Goal: Task Accomplishment & Management: Manage account settings

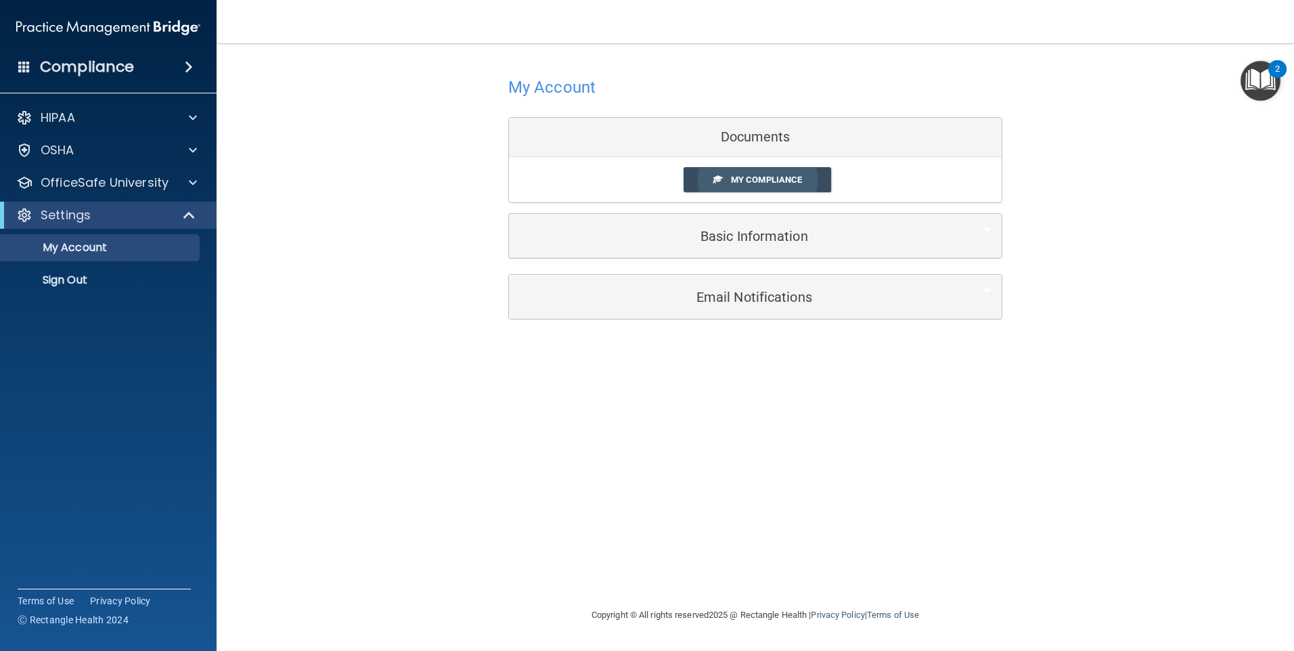
click at [793, 177] on span "My Compliance" at bounding box center [766, 180] width 71 height 10
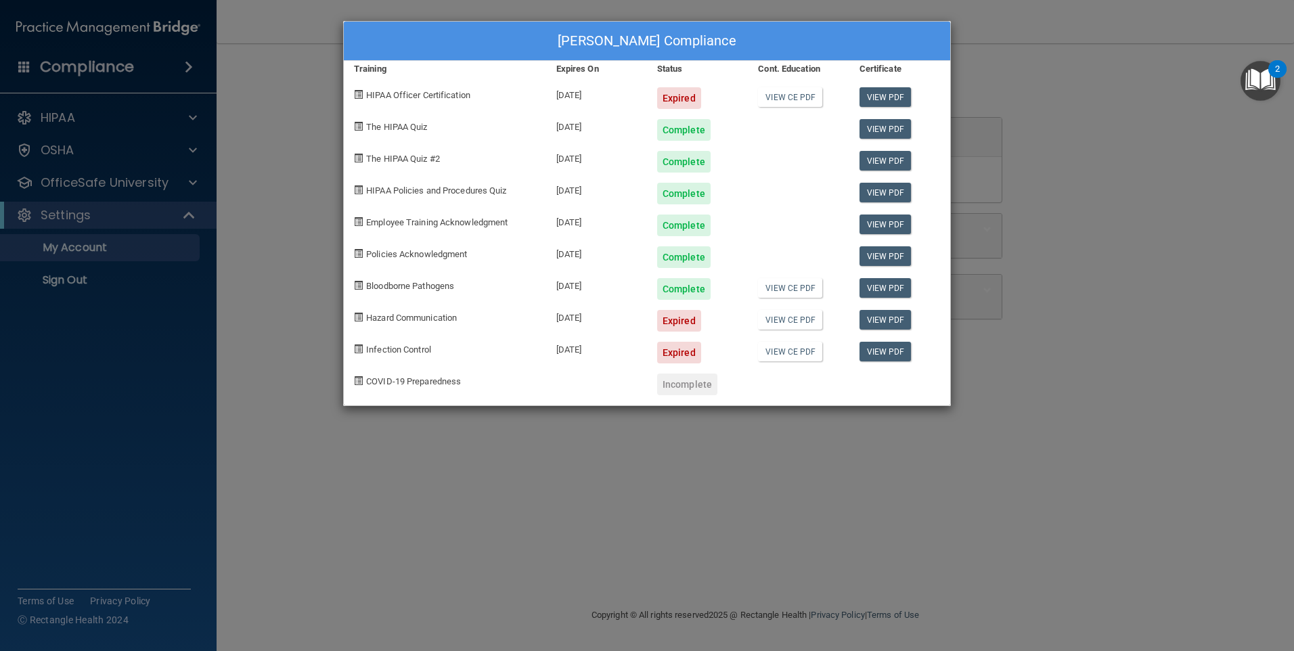
click at [1069, 270] on div "Natalia Lua's Compliance Training Expires On Status Cont. Education Certificate…" at bounding box center [647, 325] width 1294 height 651
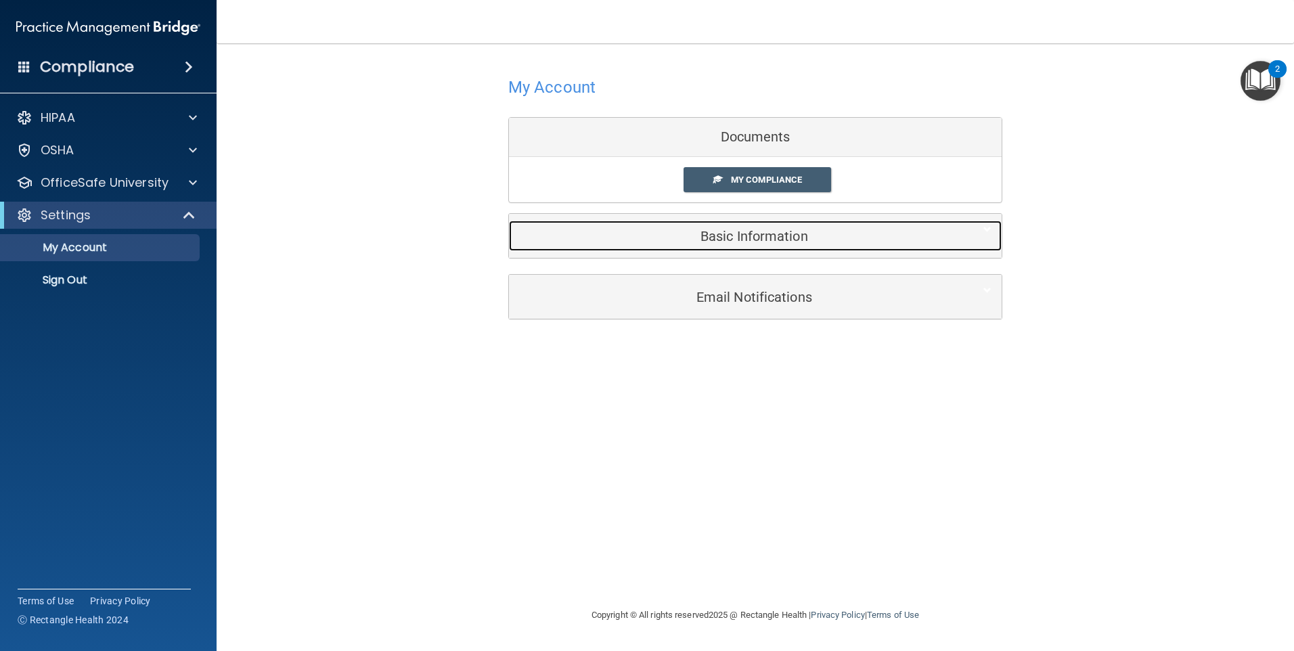
click at [808, 242] on h5 "Basic Information" at bounding box center [734, 236] width 431 height 15
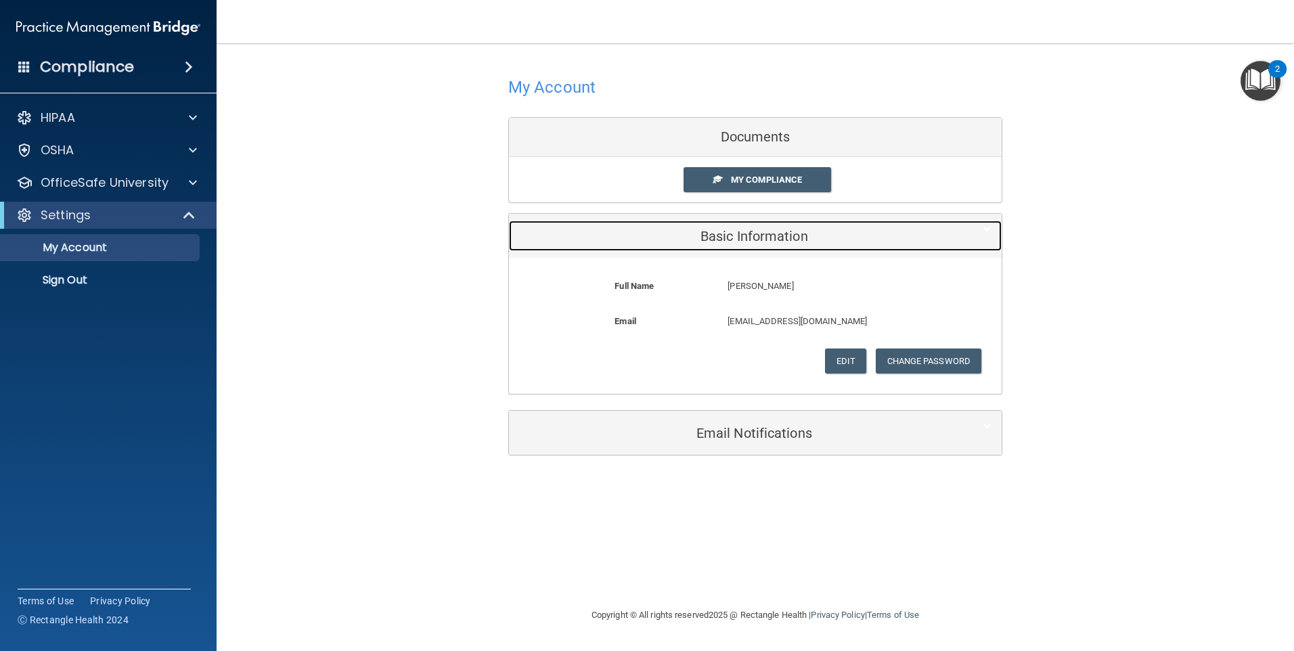
click at [808, 242] on h5 "Basic Information" at bounding box center [734, 236] width 431 height 15
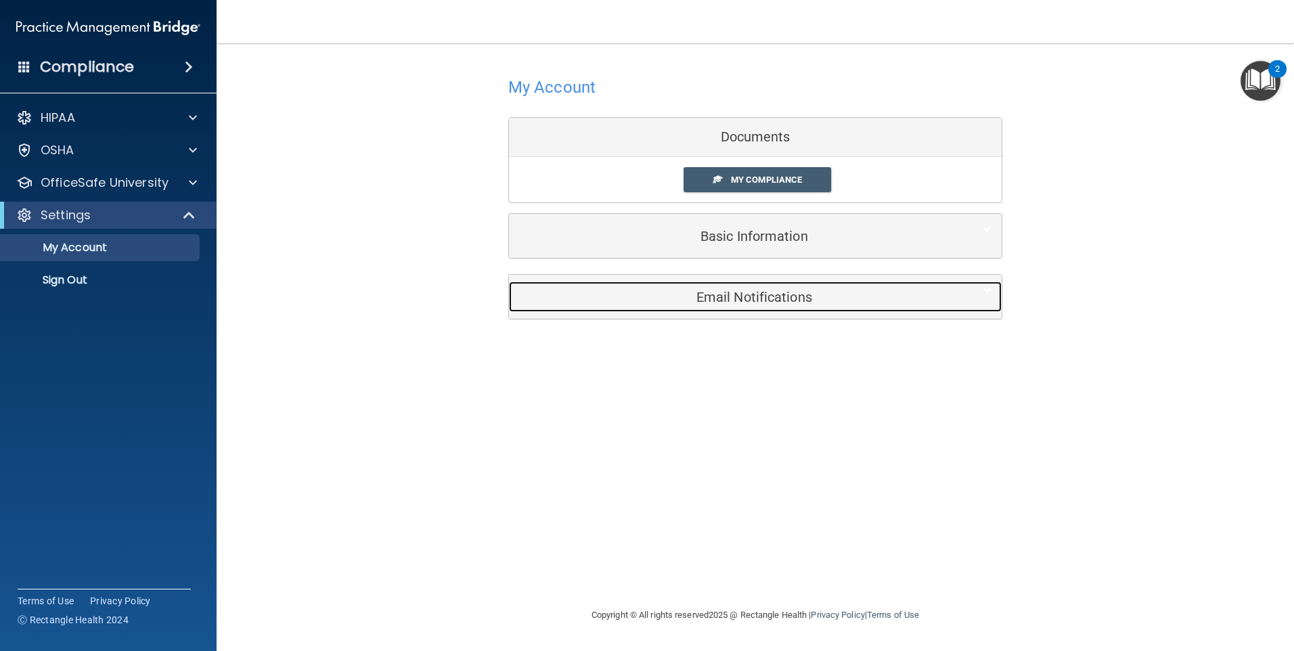
click at [780, 301] on h5 "Email Notifications" at bounding box center [734, 297] width 431 height 15
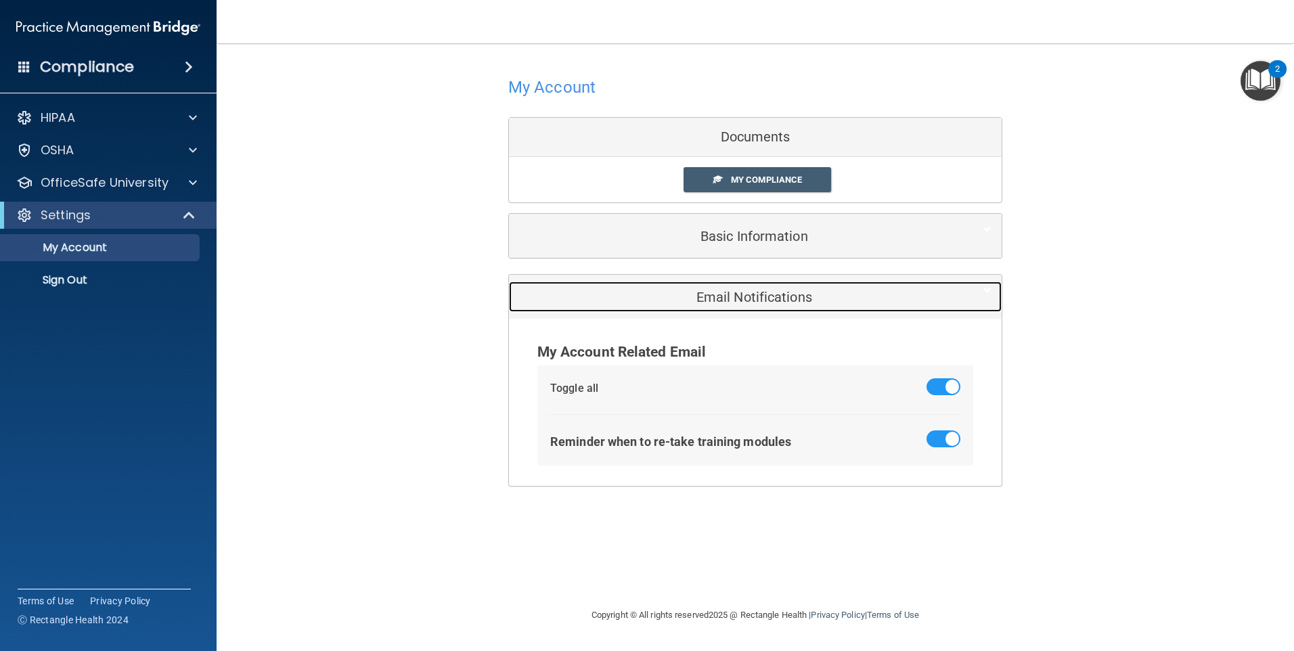
click at [780, 301] on h5 "Email Notifications" at bounding box center [734, 297] width 431 height 15
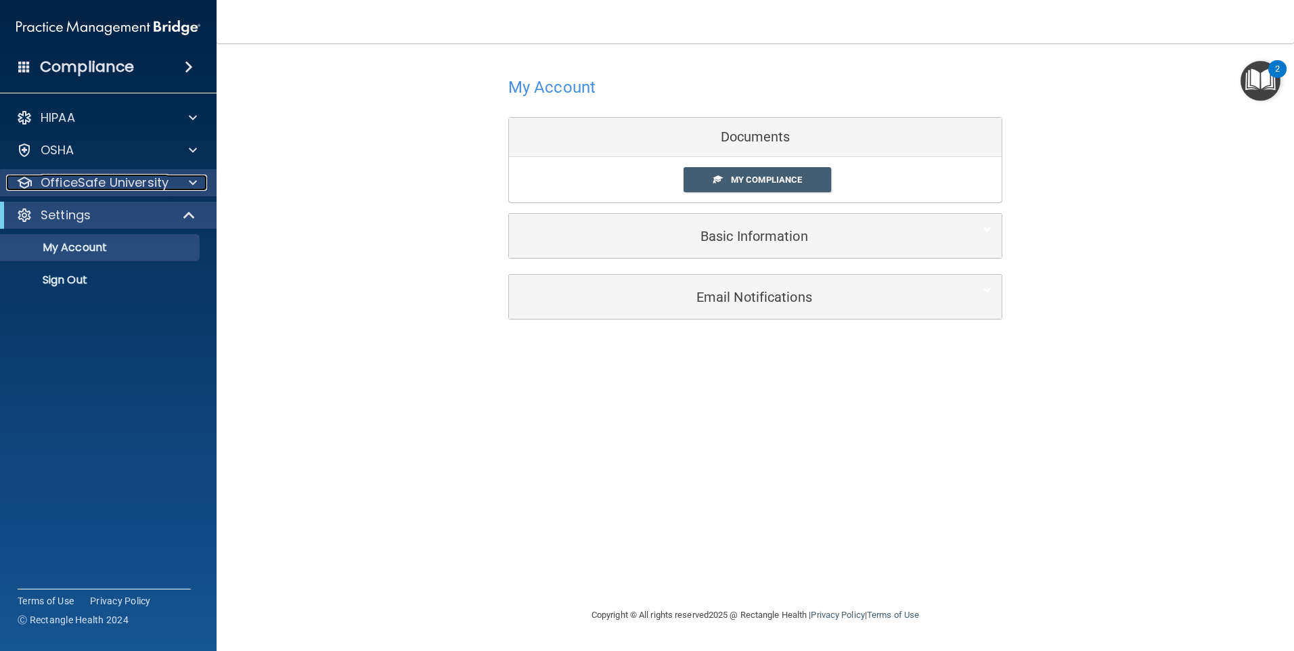
click at [170, 176] on div "OfficeSafe University" at bounding box center [90, 183] width 168 height 16
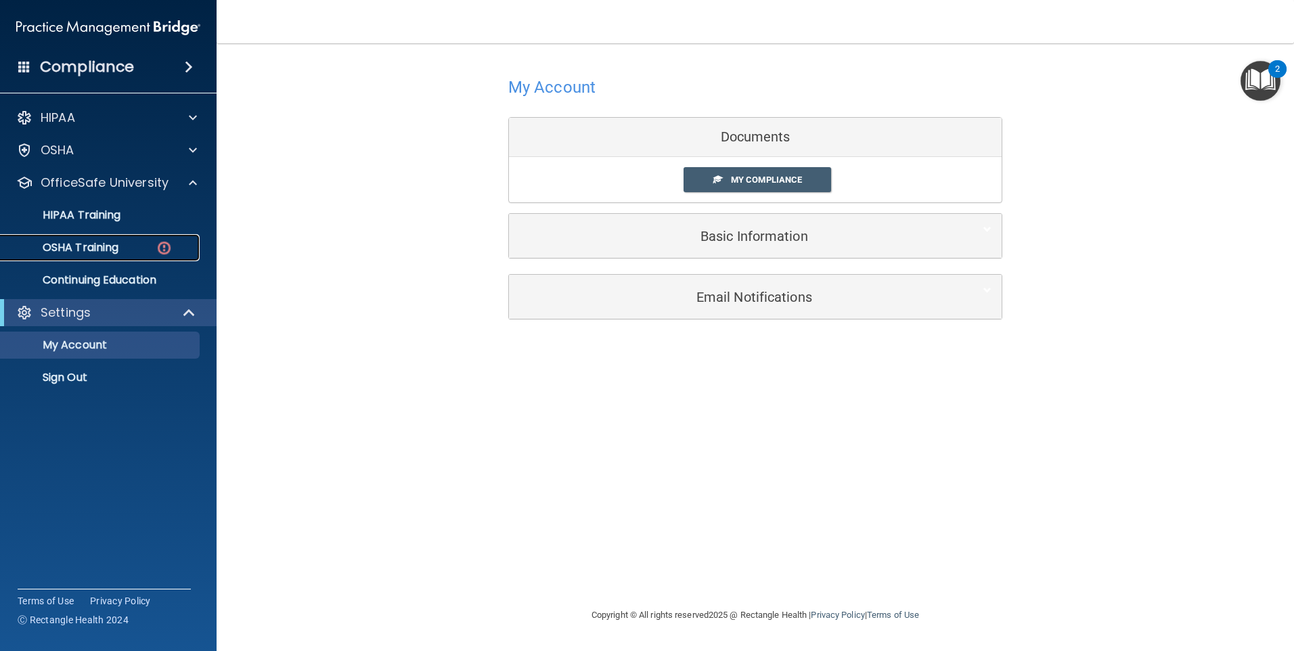
click at [154, 235] on link "OSHA Training" at bounding box center [92, 247] width 213 height 27
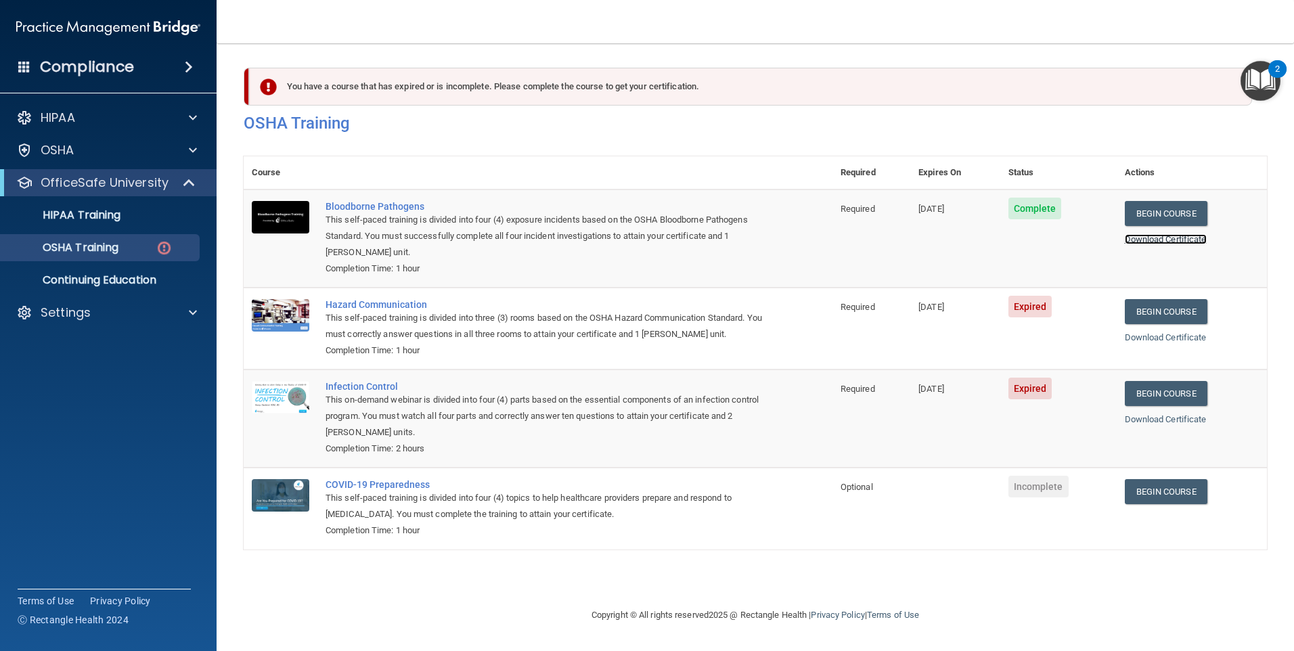
click at [1147, 241] on link "Download Certificate" at bounding box center [1166, 239] width 82 height 10
click at [1142, 314] on link "Begin Course" at bounding box center [1166, 311] width 83 height 25
click at [1151, 391] on link "Begin Course" at bounding box center [1166, 393] width 83 height 25
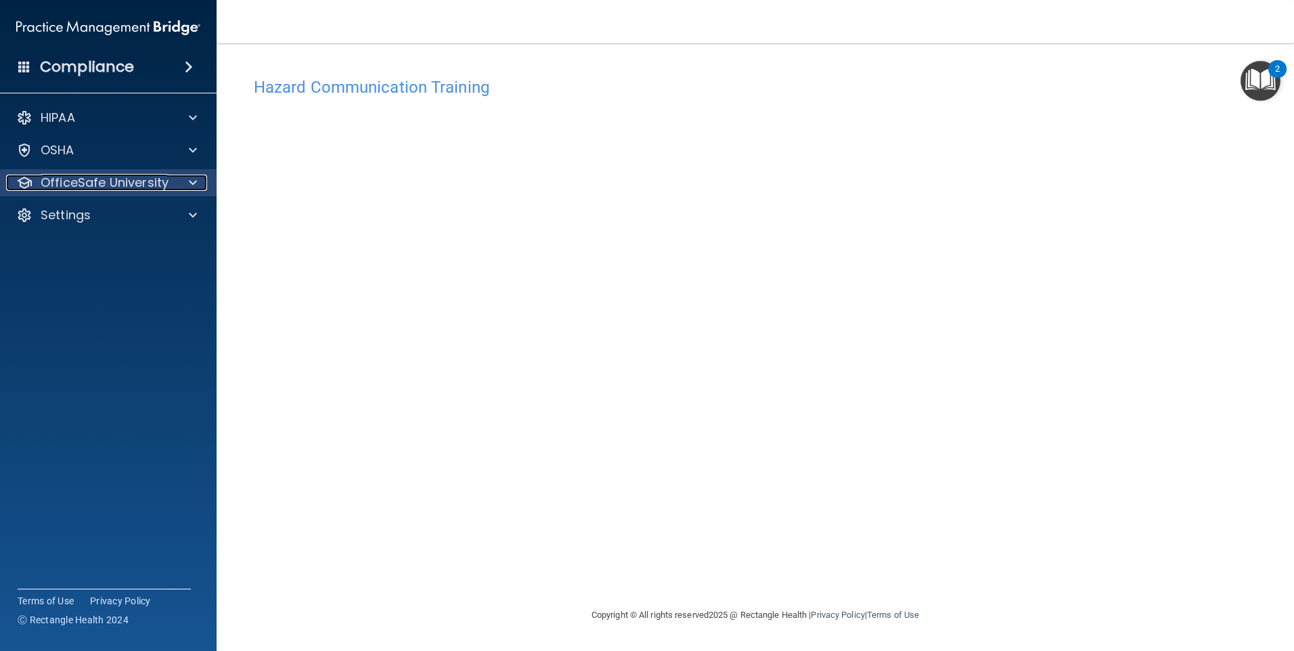
click at [123, 175] on p "OfficeSafe University" at bounding box center [105, 183] width 128 height 16
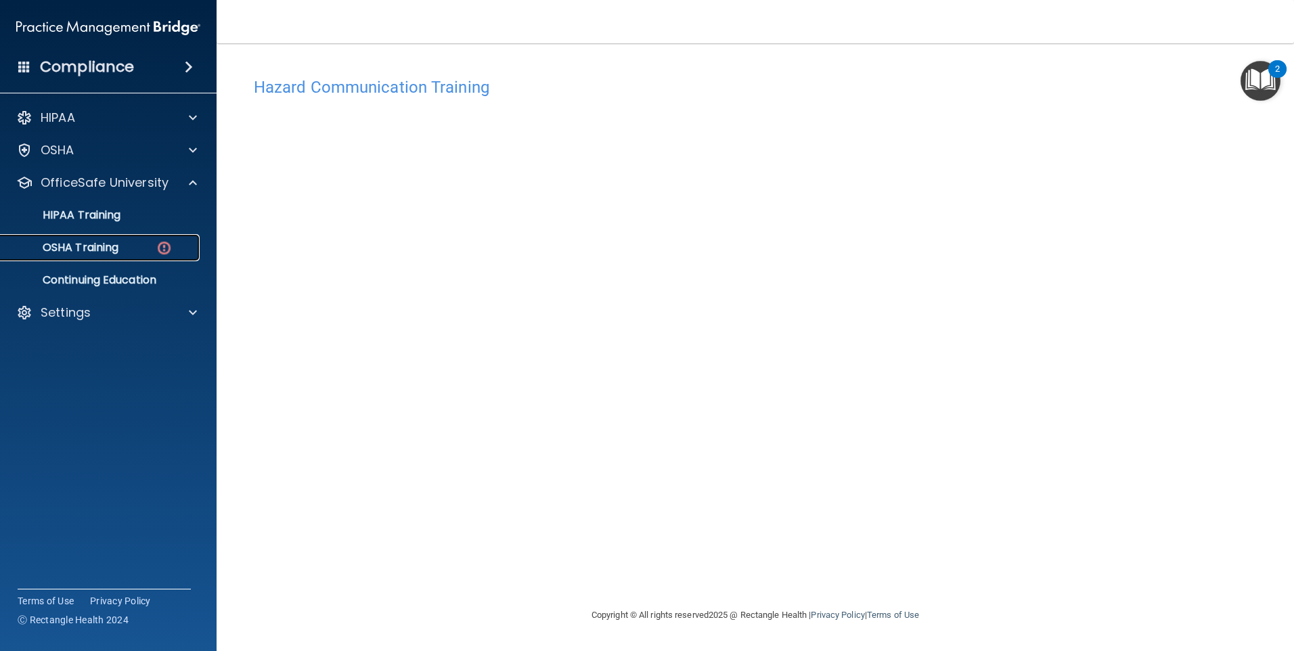
click at [166, 249] on img at bounding box center [164, 248] width 17 height 17
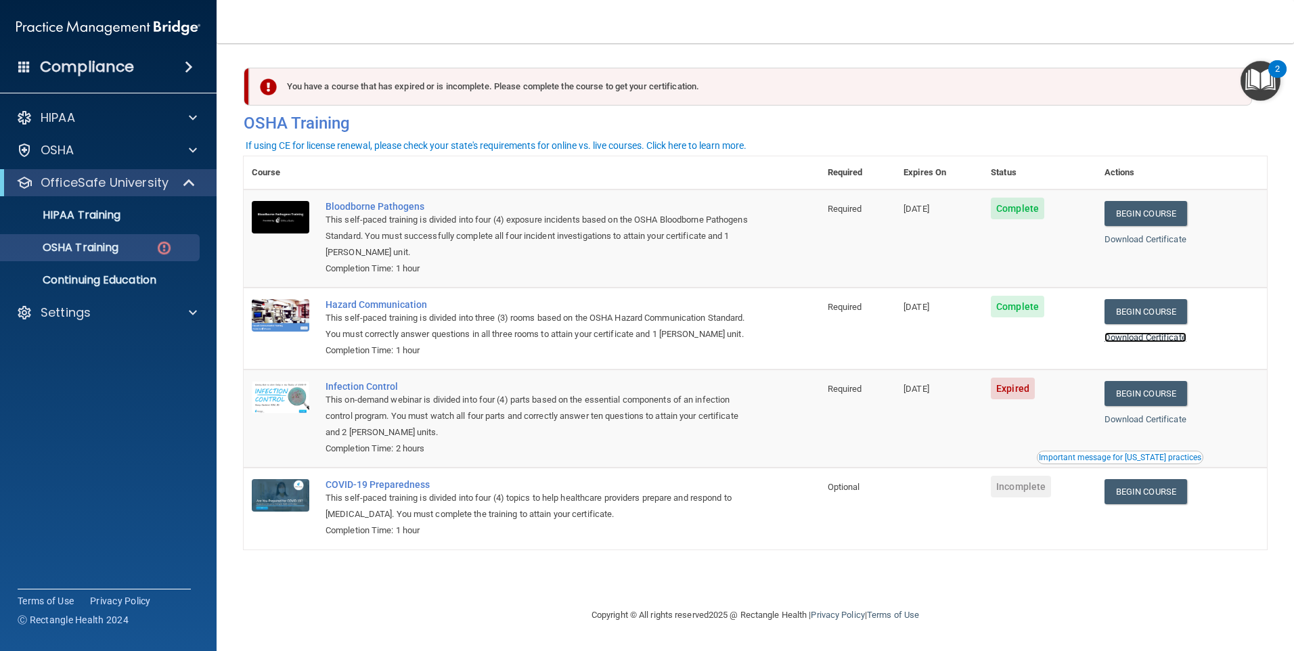
click at [1166, 335] on link "Download Certificate" at bounding box center [1146, 337] width 82 height 10
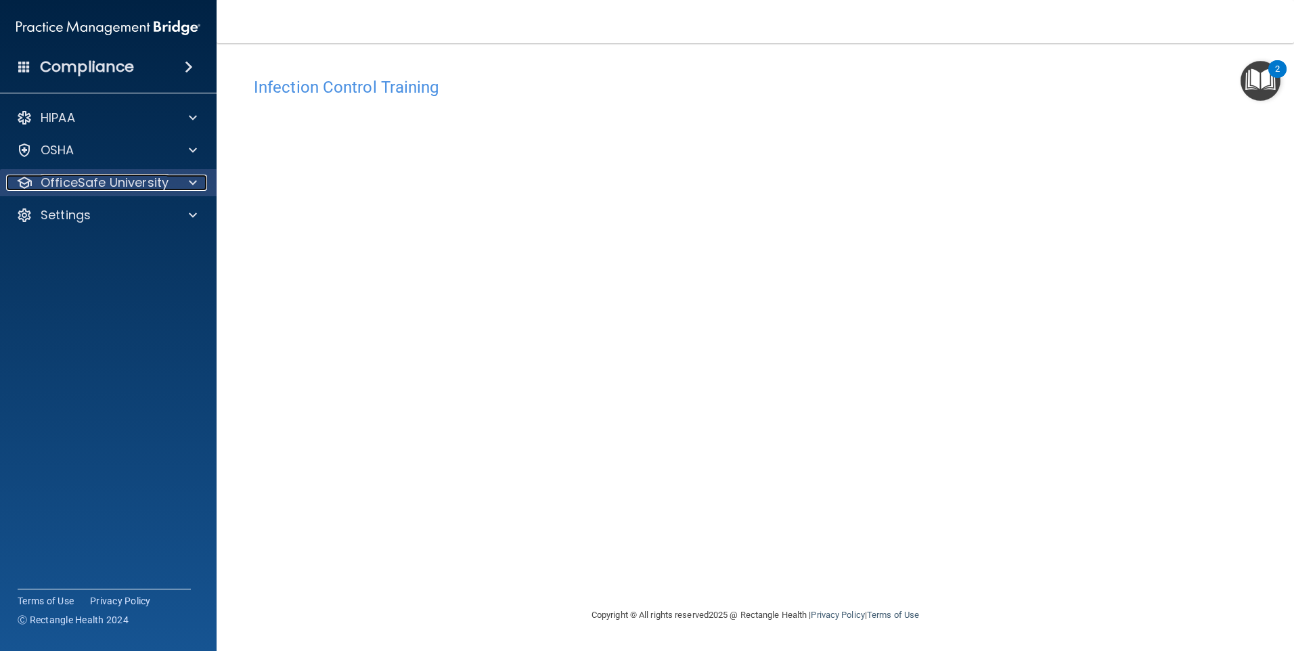
click at [195, 186] on span at bounding box center [193, 183] width 8 height 16
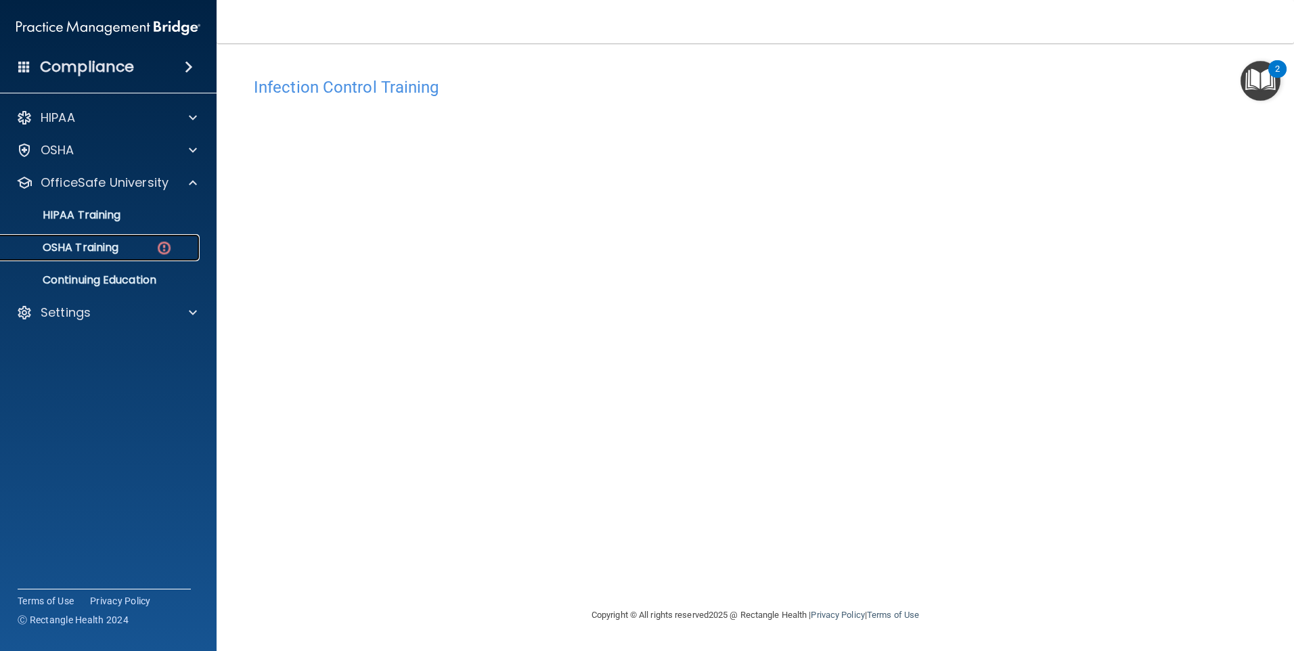
click at [168, 246] on img at bounding box center [164, 248] width 17 height 17
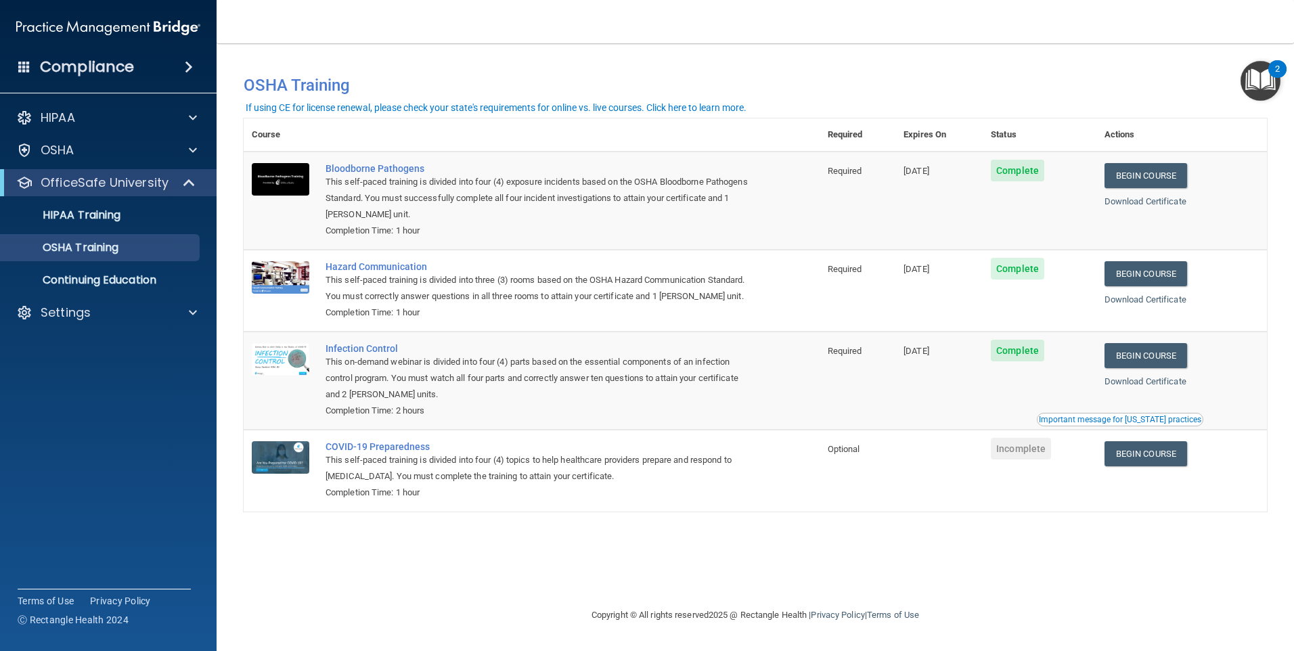
click at [1145, 390] on div "Download Certificate" at bounding box center [1182, 382] width 154 height 16
click at [1143, 386] on link "Download Certificate" at bounding box center [1146, 381] width 82 height 10
click at [1149, 466] on link "Begin Course" at bounding box center [1146, 453] width 83 height 25
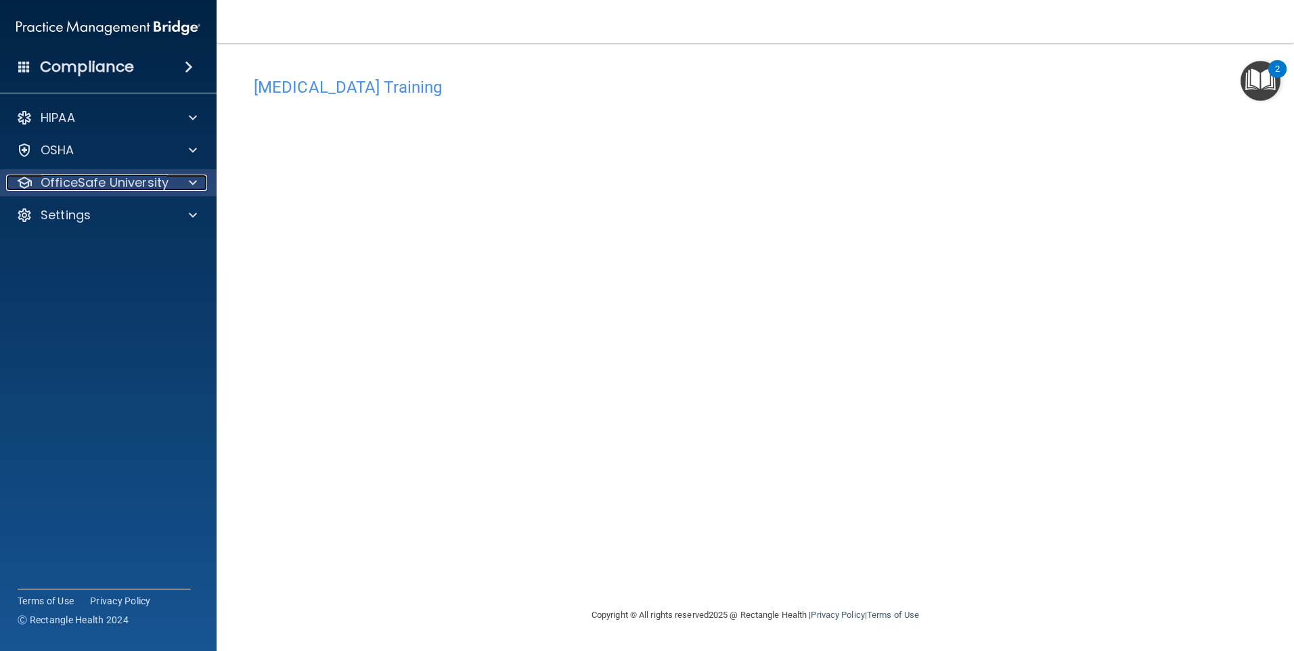
click at [131, 177] on p "OfficeSafe University" at bounding box center [105, 183] width 128 height 16
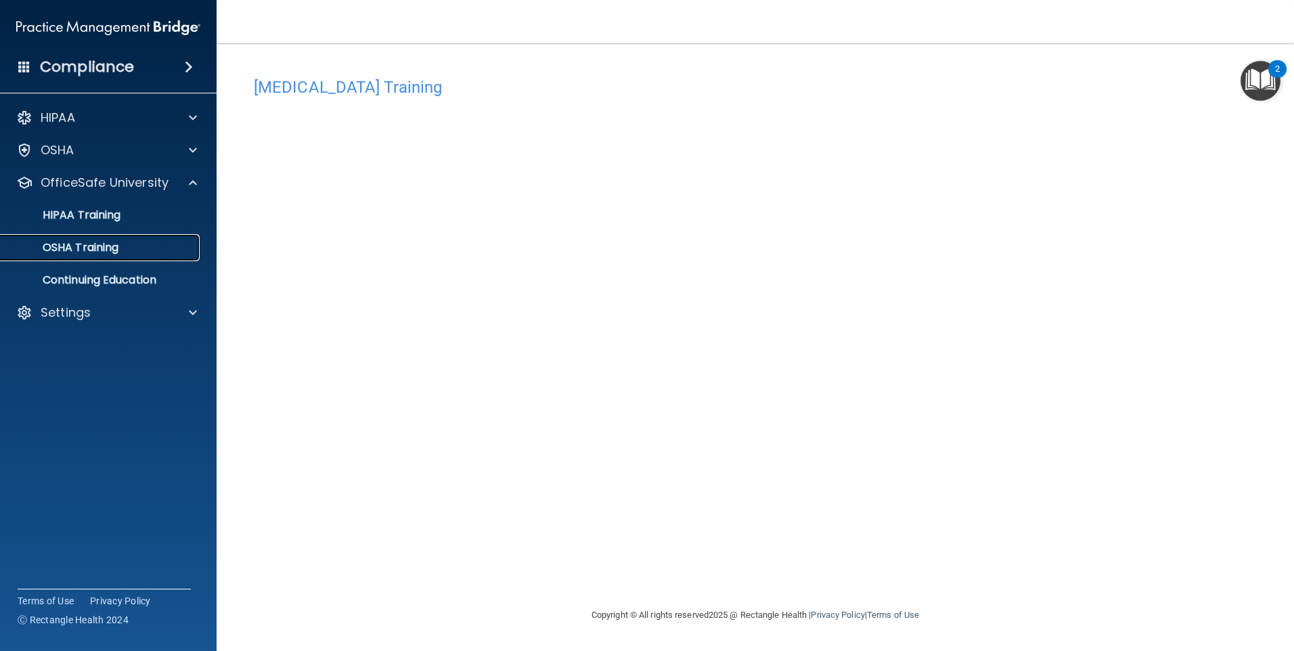
click at [185, 252] on div "OSHA Training" at bounding box center [101, 248] width 185 height 14
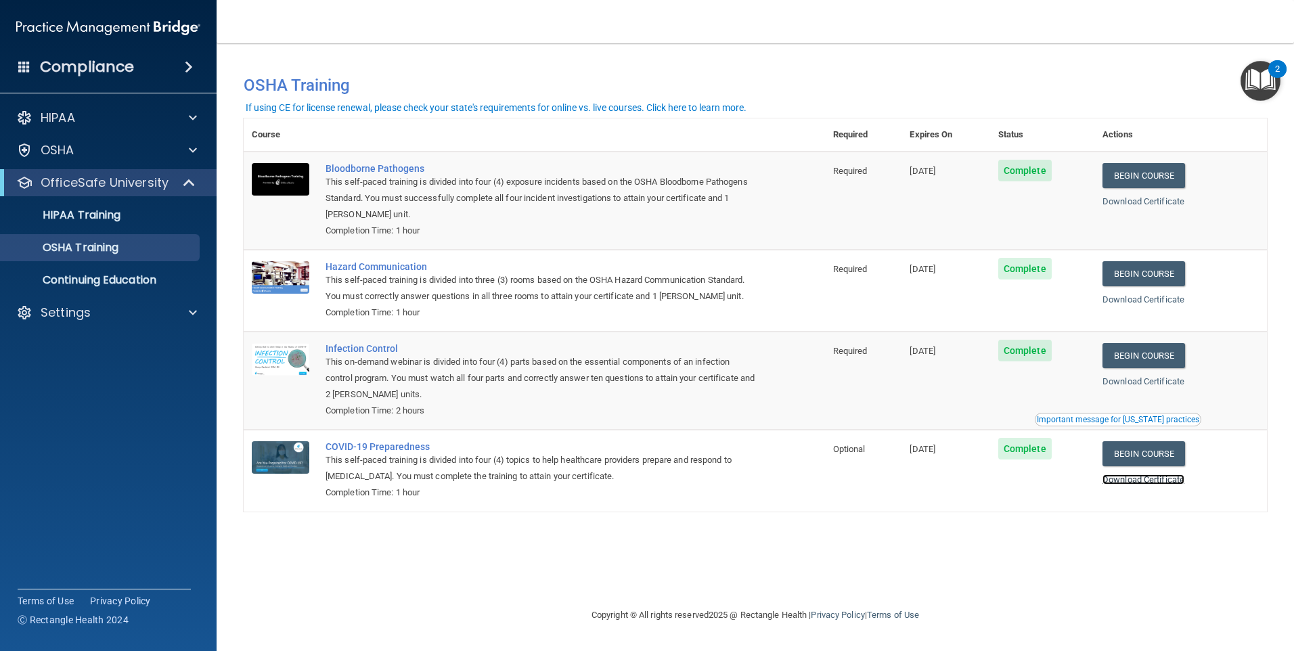
click at [1119, 480] on link "Download Certificate" at bounding box center [1144, 479] width 82 height 10
